Goal: Information Seeking & Learning: Learn about a topic

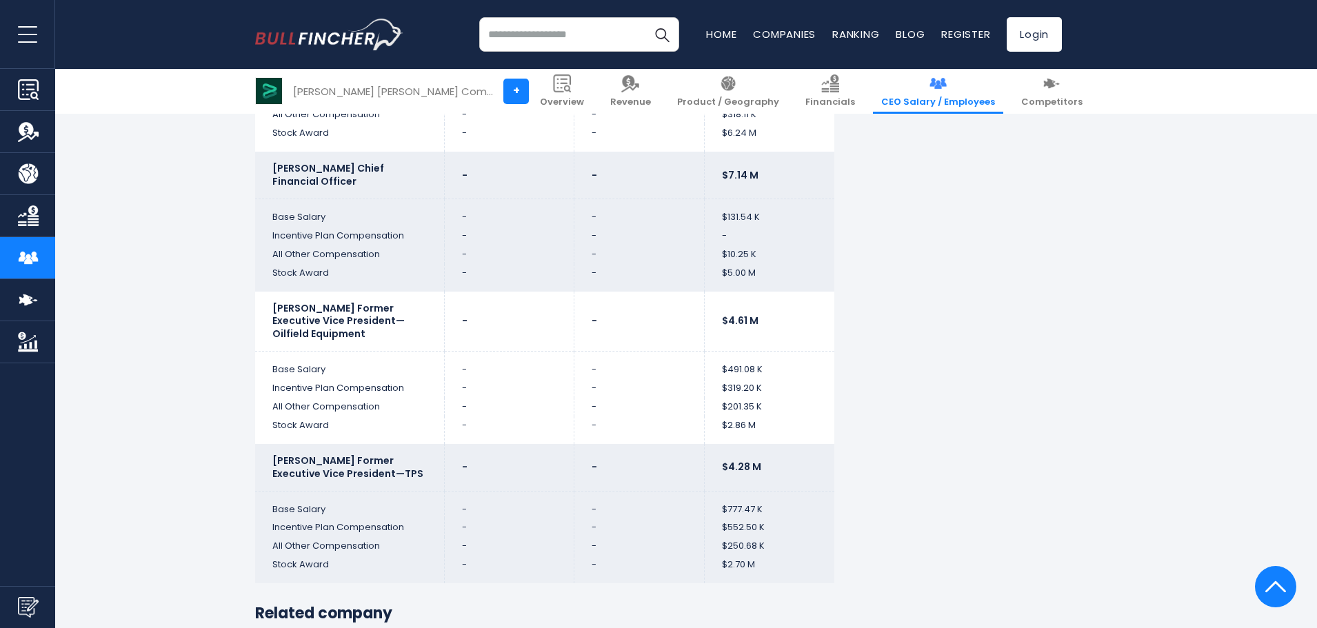
scroll to position [4689, 0]
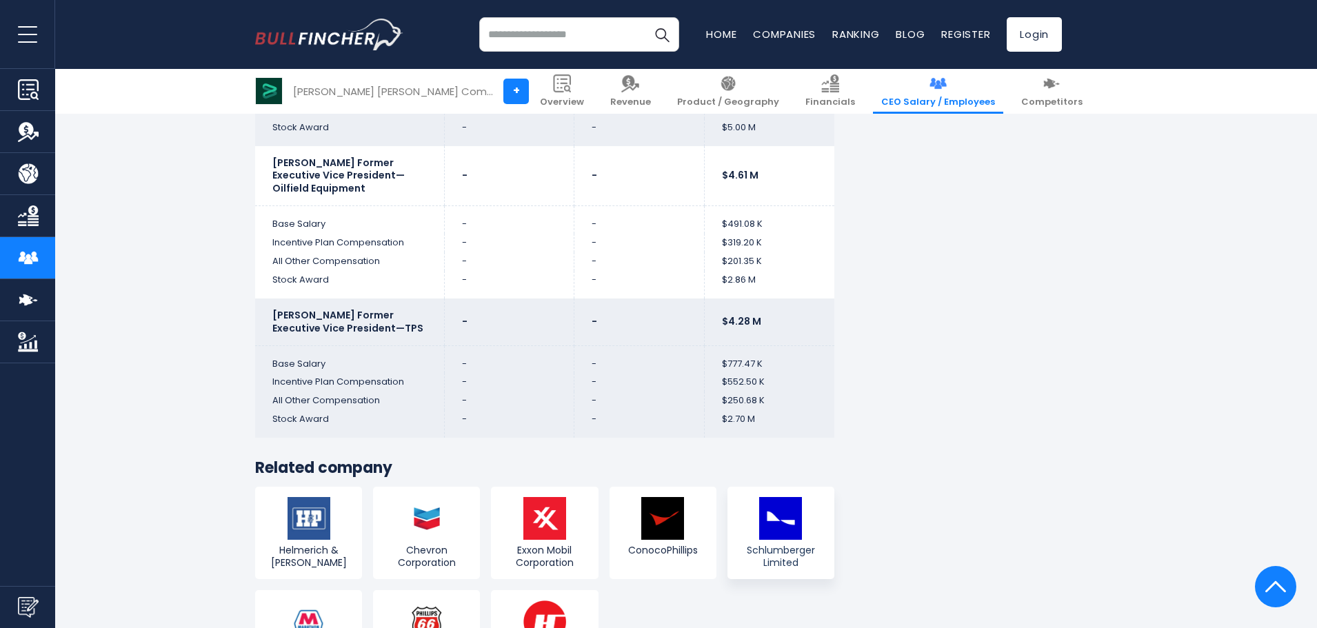
click at [797, 529] on img at bounding box center [780, 518] width 43 height 43
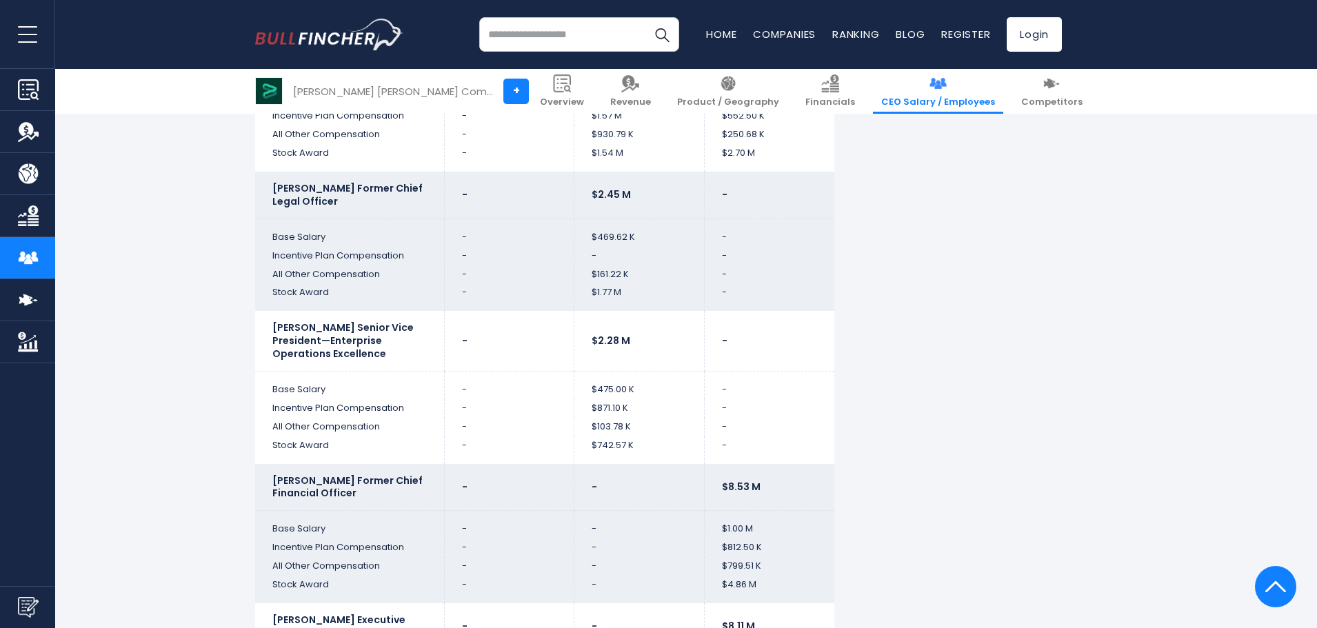
scroll to position [3793, 0]
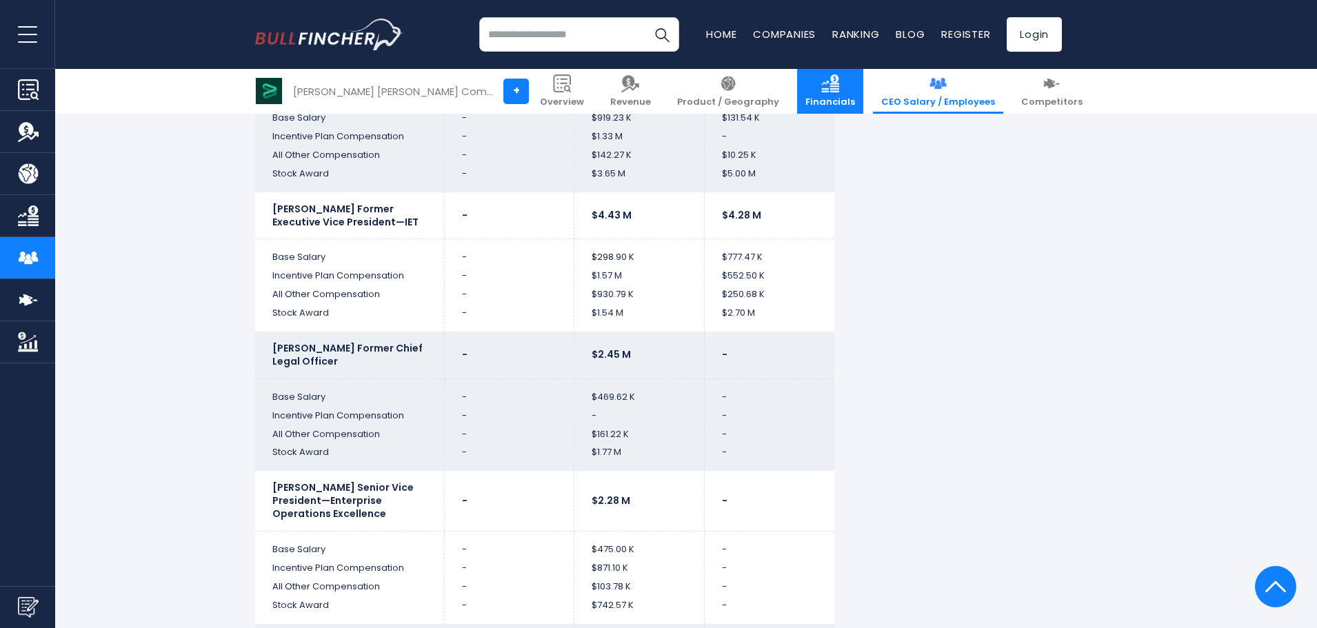
click at [828, 94] on link "Financials" at bounding box center [830, 91] width 66 height 45
click at [632, 92] on link "Revenue" at bounding box center [630, 91] width 57 height 45
click at [584, 101] on span "Overview" at bounding box center [562, 103] width 44 height 12
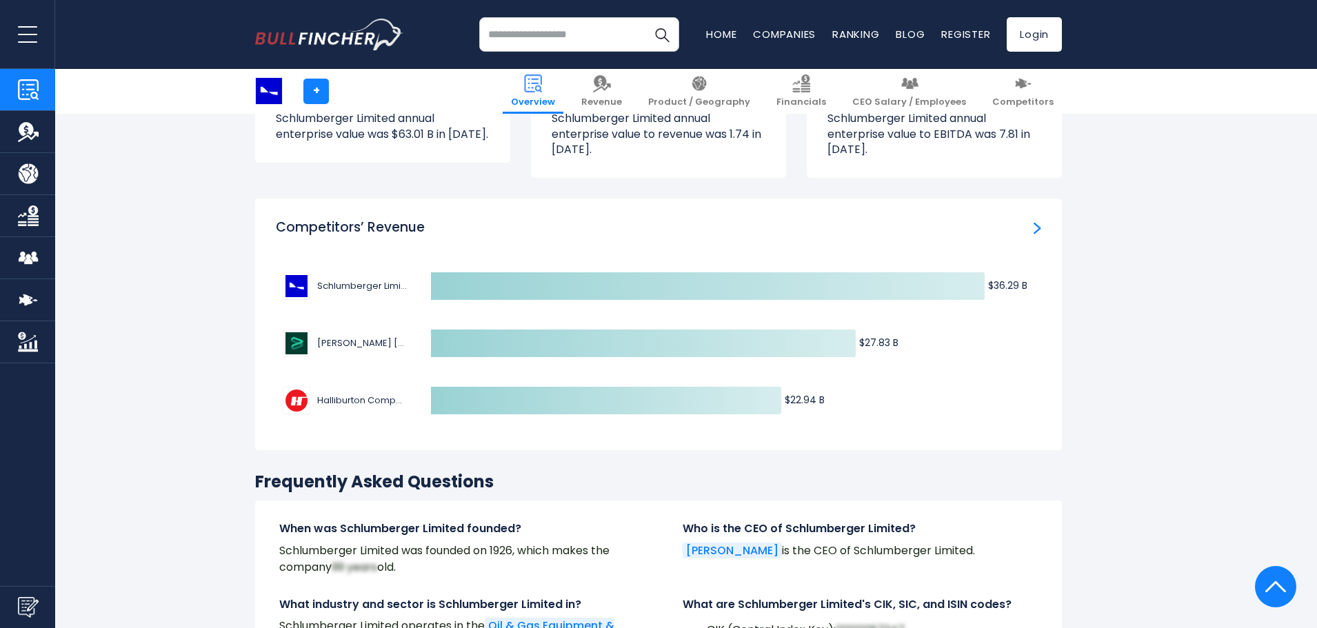
scroll to position [4275, 0]
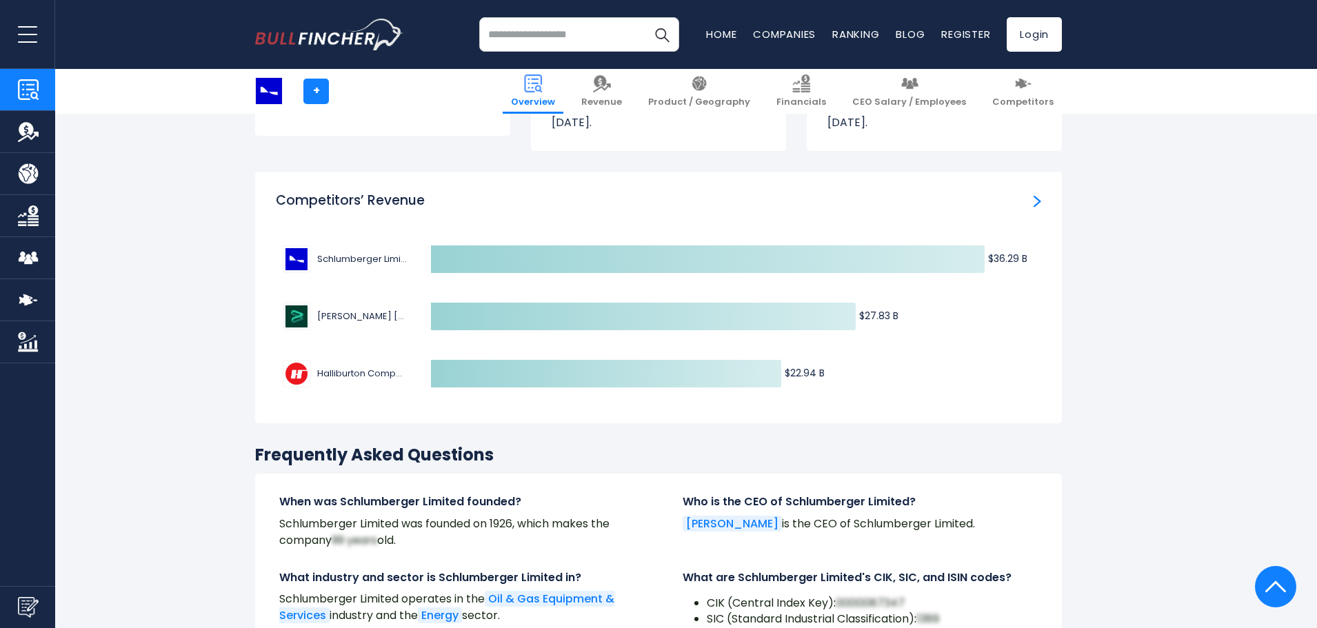
click at [379, 310] on span "[PERSON_NAME] [PERSON_NAME] Company" at bounding box center [362, 317] width 90 height 14
click at [468, 303] on icon at bounding box center [643, 317] width 425 height 28
click at [503, 321] on icon "Created with Highcharts 12.1.2 $36.29 B ​ $36.29 B $27.83 B ​ $27.83 B $22.94 B…" at bounding box center [658, 316] width 765 height 172
click at [432, 305] on icon at bounding box center [643, 317] width 425 height 28
click at [344, 310] on span "[PERSON_NAME] [PERSON_NAME] Company" at bounding box center [362, 317] width 90 height 14
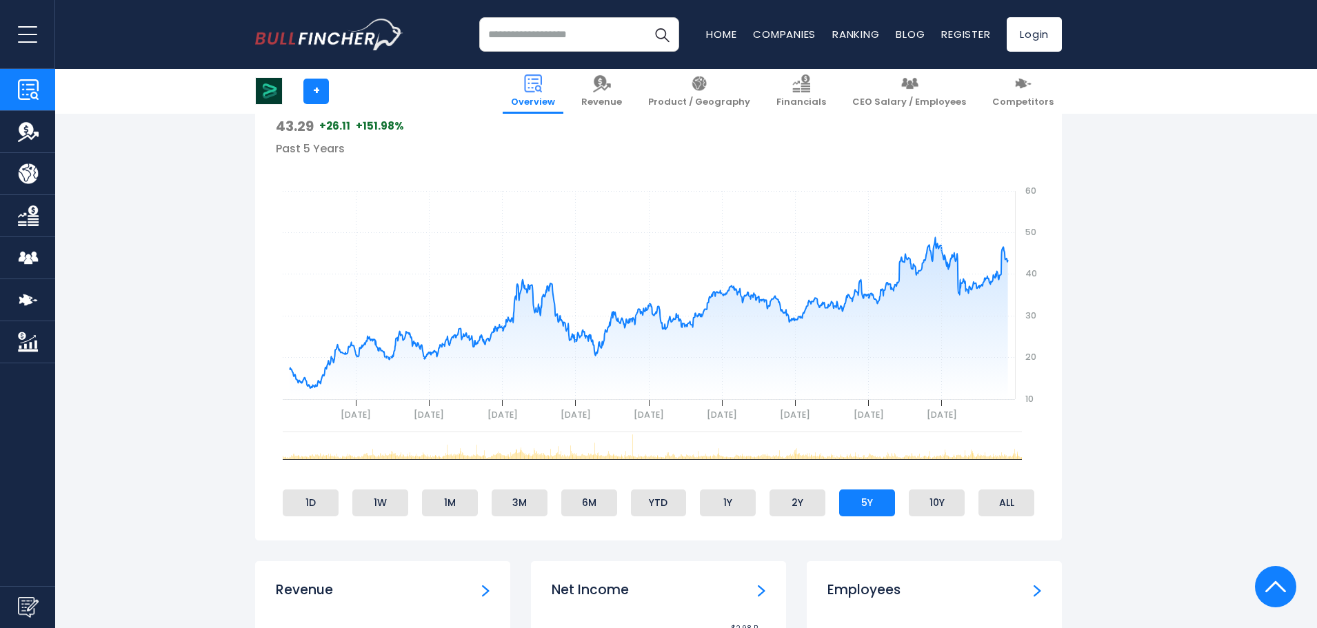
scroll to position [483, 0]
click at [317, 501] on li "1D" at bounding box center [311, 501] width 56 height 26
click at [401, 499] on li "1W" at bounding box center [380, 501] width 56 height 26
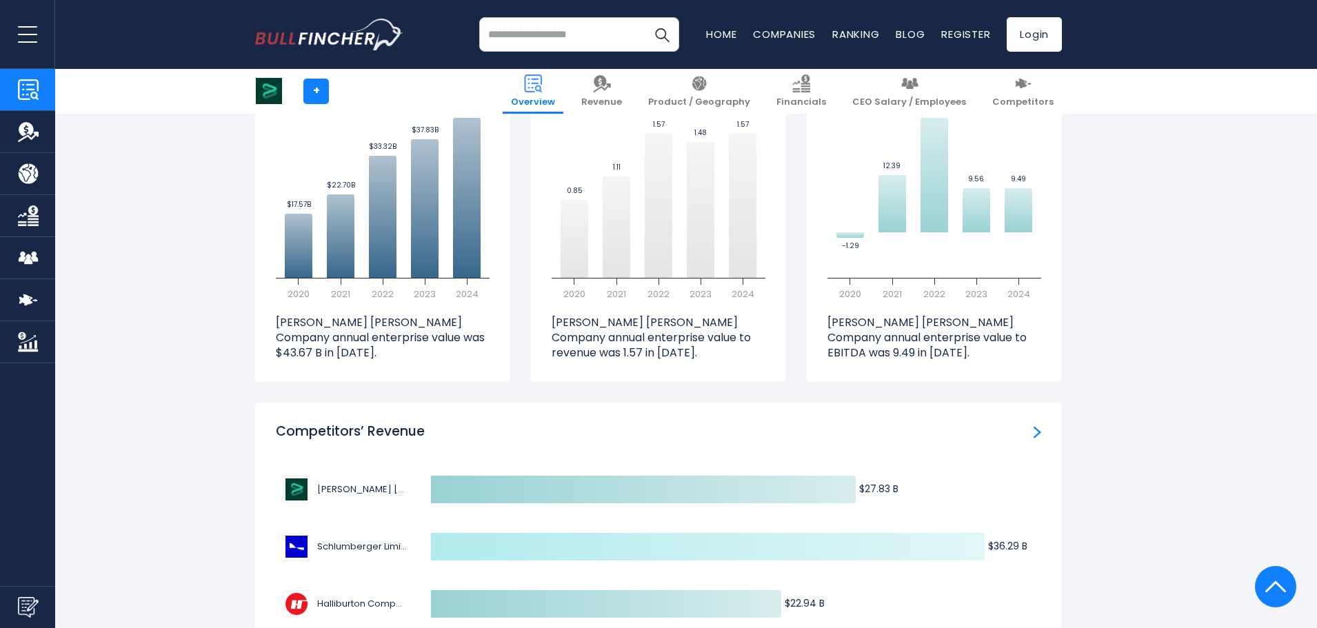
scroll to position [4206, 0]
